Goal: Find contact information: Find contact information

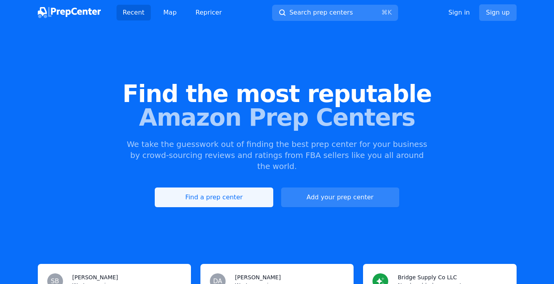
click at [224, 187] on link "Find a prep center" at bounding box center [214, 197] width 118 height 20
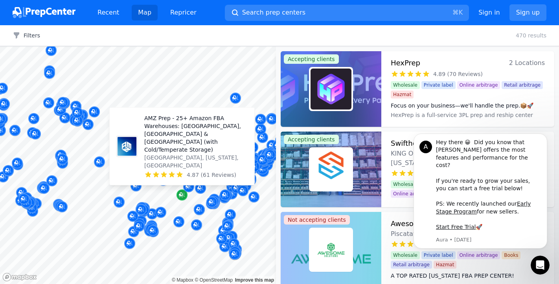
click at [180, 197] on icon "Map marker" at bounding box center [182, 194] width 6 height 5
click at [187, 147] on p "AMZ Prep - 25+ Amazon FBA Warehouses: [GEOGRAPHIC_DATA], [GEOGRAPHIC_DATA] & [G…" at bounding box center [196, 133] width 104 height 39
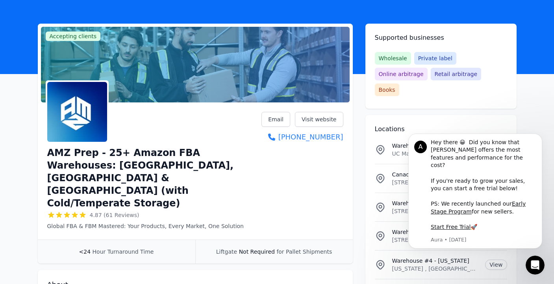
scroll to position [28, 0]
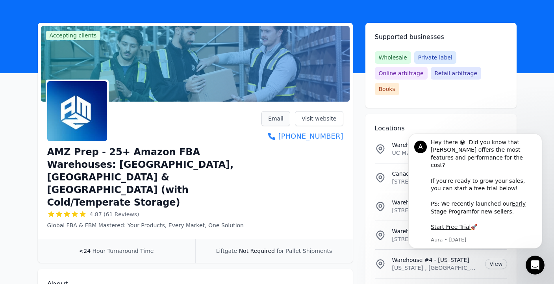
click at [273, 119] on link "Email" at bounding box center [275, 118] width 29 height 15
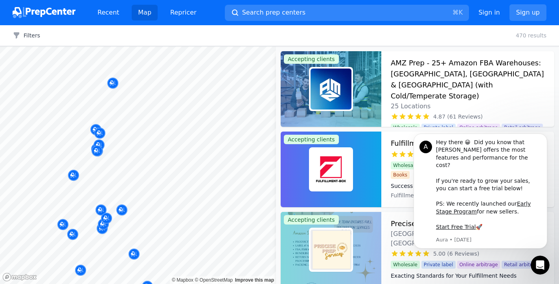
click at [158, 124] on body "Recent Map Repricer Search prep centers ⌘ K Open main menu Sign in Sign up Filt…" at bounding box center [279, 142] width 559 height 284
click at [203, 166] on div at bounding box center [141, 169] width 151 height 6
